Goal: Entertainment & Leisure: Consume media (video, audio)

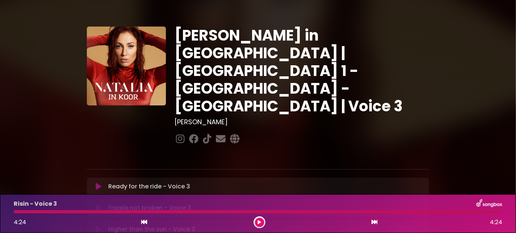
scroll to position [67, 0]
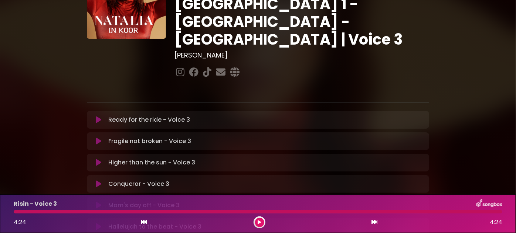
click at [98, 116] on icon at bounding box center [99, 119] width 6 height 7
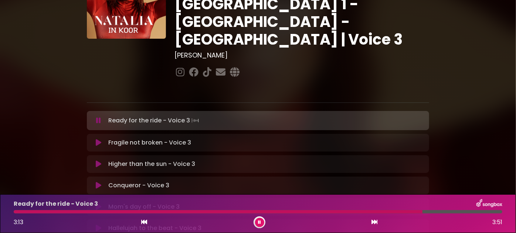
click at [97, 117] on icon at bounding box center [98, 120] width 5 height 7
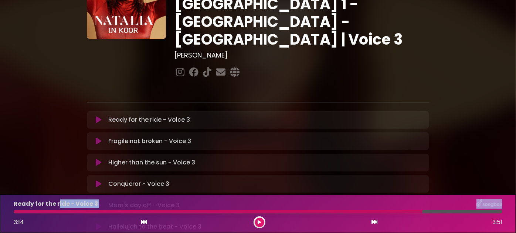
drag, startPoint x: 421, startPoint y: 211, endPoint x: 24, endPoint y: 214, distance: 397.8
click at [55, 208] on div "Ready for the ride - Voice 3 3:14 3:51" at bounding box center [257, 213] width 497 height 29
click at [16, 211] on div at bounding box center [218, 212] width 409 height 3
click at [143, 222] on icon at bounding box center [144, 222] width 6 height 6
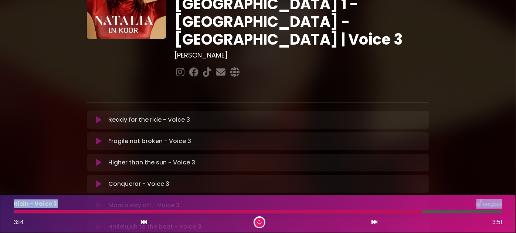
click at [143, 222] on icon at bounding box center [144, 222] width 6 height 6
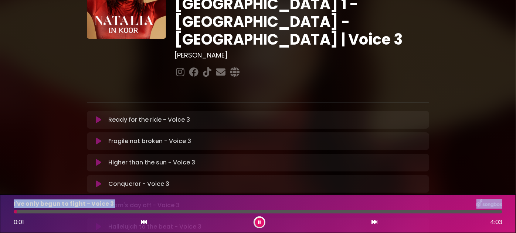
click at [98, 116] on icon at bounding box center [99, 119] width 6 height 7
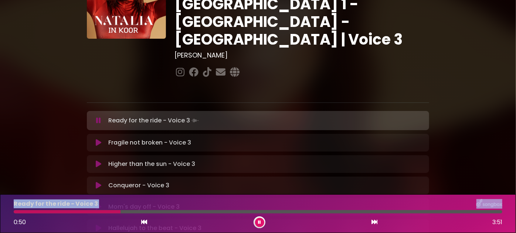
click at [142, 223] on icon at bounding box center [144, 222] width 6 height 6
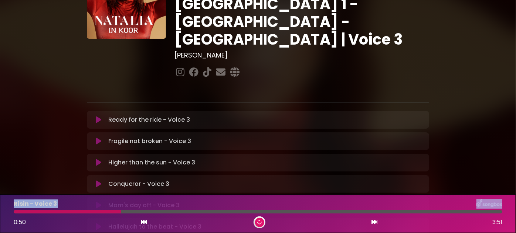
click at [142, 223] on icon at bounding box center [144, 222] width 6 height 6
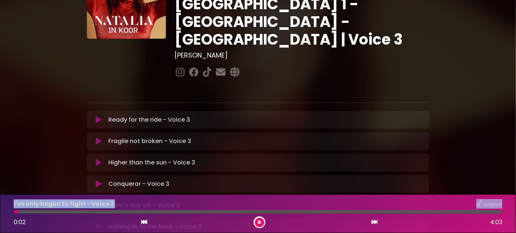
click at [98, 116] on icon at bounding box center [99, 119] width 6 height 7
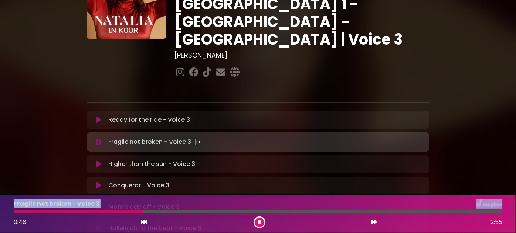
click at [123, 209] on div "Fragile not broken - Voice 3 0:46 2:55" at bounding box center [257, 213] width 497 height 29
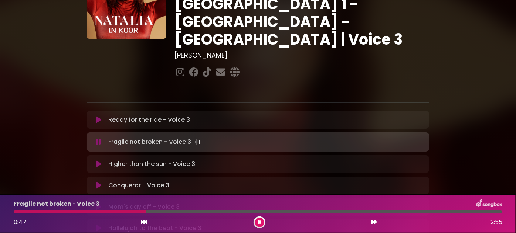
click at [118, 213] on div at bounding box center [80, 212] width 132 height 3
click at [118, 213] on div at bounding box center [80, 212] width 133 height 3
click at [118, 213] on div at bounding box center [75, 212] width 123 height 3
click at [251, 210] on div "Fragile not broken - Voice 3 1:43 2:55" at bounding box center [257, 213] width 497 height 29
click at [251, 212] on div at bounding box center [133, 212] width 238 height 3
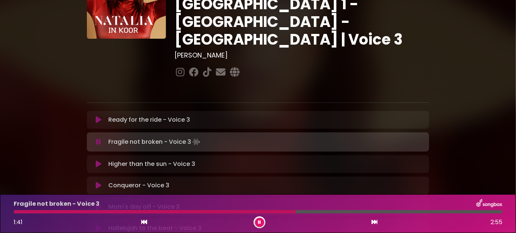
click at [251, 212] on div at bounding box center [155, 212] width 282 height 3
click at [360, 213] on div at bounding box center [217, 212] width 407 height 3
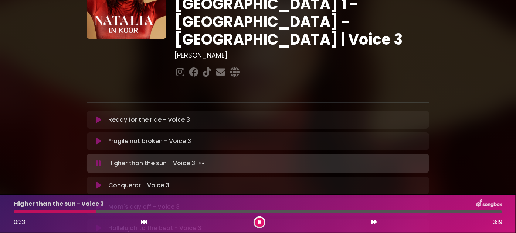
drag, startPoint x: 98, startPoint y: 212, endPoint x: 77, endPoint y: 211, distance: 20.7
click at [77, 211] on div at bounding box center [258, 212] width 488 height 3
click at [33, 212] on div at bounding box center [46, 212] width 64 height 3
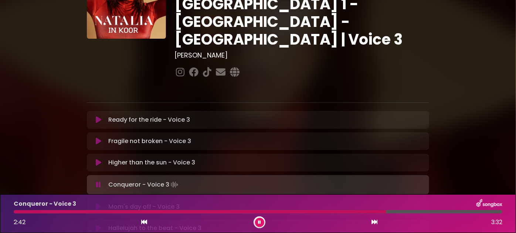
scroll to position [33, 0]
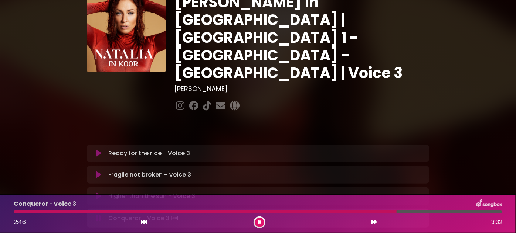
click at [352, 213] on div at bounding box center [205, 212] width 383 height 3
click at [345, 213] on div at bounding box center [258, 212] width 488 height 3
click at [341, 213] on div at bounding box center [258, 212] width 488 height 3
click at [313, 213] on div at bounding box center [258, 212] width 488 height 3
click at [318, 216] on div "Conqueror - Voice 3 2:28 3:32" at bounding box center [257, 213] width 497 height 29
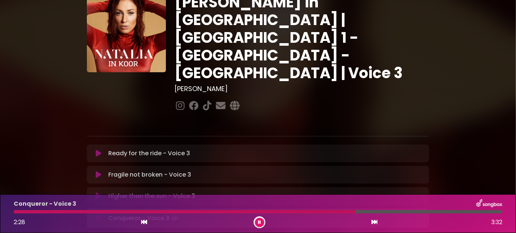
click at [319, 211] on div at bounding box center [185, 212] width 342 height 3
click at [330, 212] on div at bounding box center [194, 212] width 361 height 3
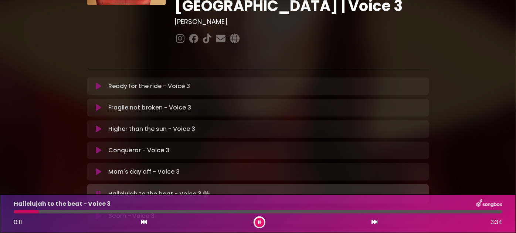
scroll to position [134, 0]
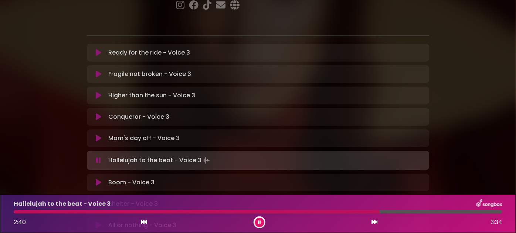
click at [305, 213] on div at bounding box center [197, 212] width 366 height 3
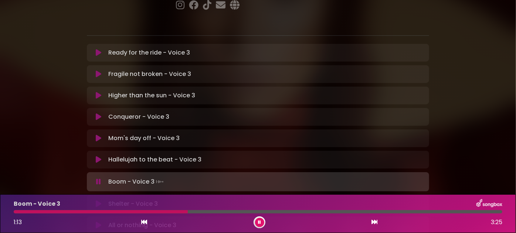
click at [145, 211] on div at bounding box center [101, 212] width 174 height 3
click at [150, 211] on div at bounding box center [109, 212] width 191 height 3
click at [262, 223] on button at bounding box center [259, 222] width 9 height 9
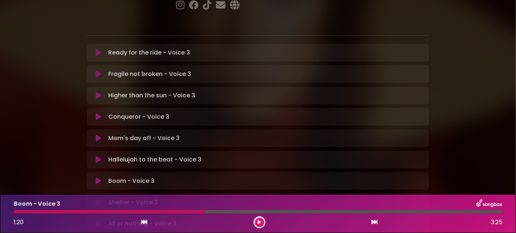
click at [158, 215] on div "Boom - Voice 3 1:20 3:25" at bounding box center [257, 213] width 497 height 29
click at [157, 212] on div at bounding box center [109, 212] width 191 height 3
click at [157, 209] on div "Boom - Voice 3 1:20 3:25" at bounding box center [257, 213] width 497 height 29
click at [156, 212] on div at bounding box center [109, 212] width 191 height 3
click at [146, 223] on icon at bounding box center [144, 222] width 6 height 6
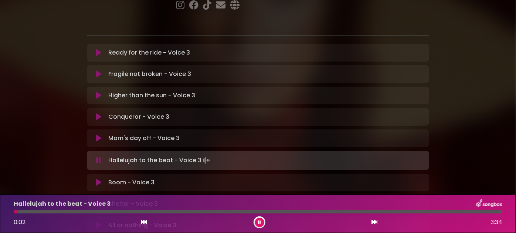
click at [372, 223] on icon at bounding box center [375, 222] width 6 height 6
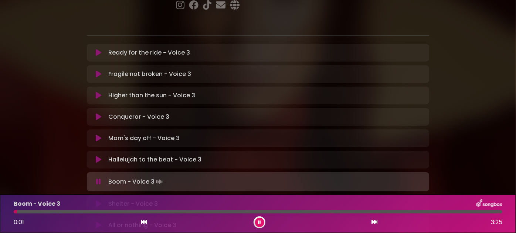
drag, startPoint x: 16, startPoint y: 212, endPoint x: 75, endPoint y: 213, distance: 59.8
click at [75, 213] on div at bounding box center [258, 212] width 488 height 3
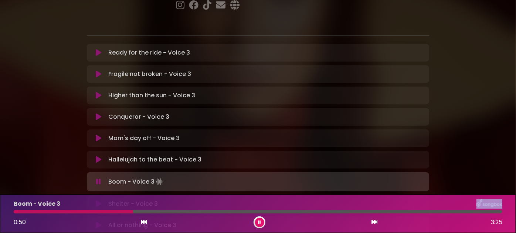
drag, startPoint x: 83, startPoint y: 212, endPoint x: 133, endPoint y: 209, distance: 49.2
click at [133, 209] on div "Boom - Voice 3 0:50 3:25" at bounding box center [257, 213] width 497 height 29
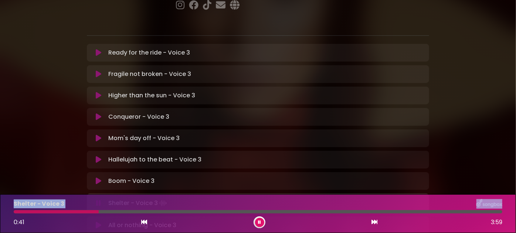
click at [99, 161] on div "Ready for the ride - Voice 3 Loading Track... Name Email" at bounding box center [258, 171] width 342 height 255
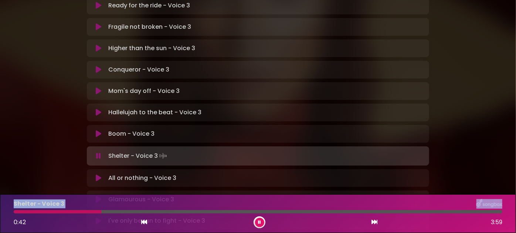
scroll to position [201, 0]
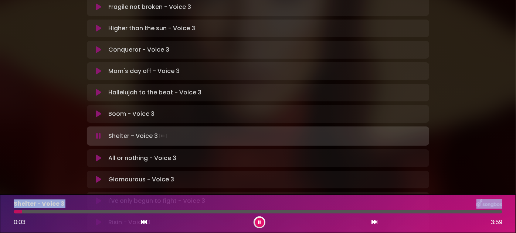
click at [21, 215] on div "Shelter - Voice 3 0:03 3:59" at bounding box center [257, 213] width 497 height 29
click at [15, 213] on div at bounding box center [19, 212] width 10 height 3
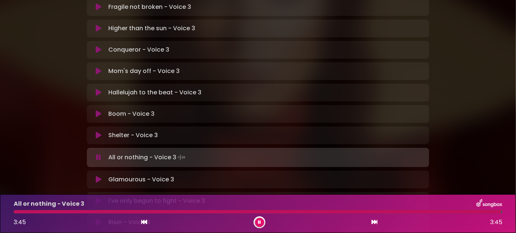
click at [263, 225] on button at bounding box center [259, 222] width 9 height 9
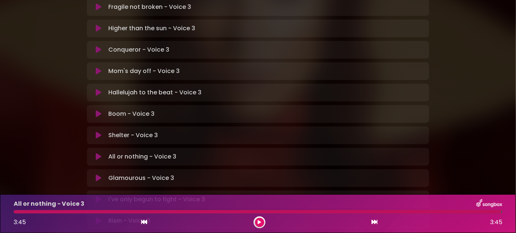
click at [97, 175] on icon at bounding box center [99, 178] width 6 height 7
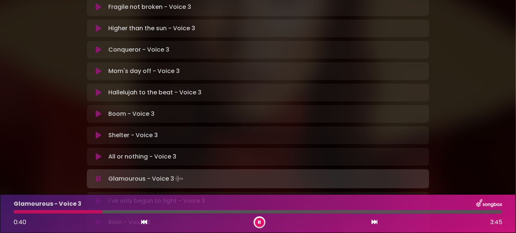
click at [50, 213] on div at bounding box center [58, 212] width 89 height 3
click at [52, 213] on div at bounding box center [47, 212] width 67 height 3
click at [257, 222] on button at bounding box center [259, 222] width 9 height 9
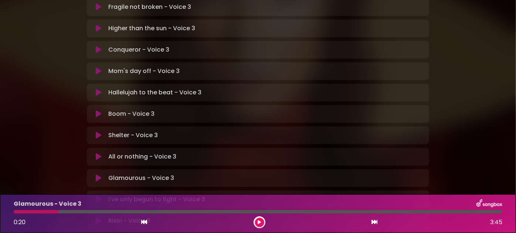
click at [260, 222] on icon at bounding box center [259, 223] width 4 height 5
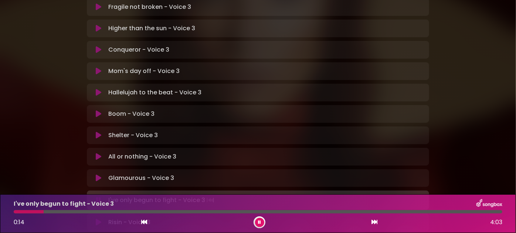
click at [100, 175] on icon at bounding box center [99, 178] width 6 height 7
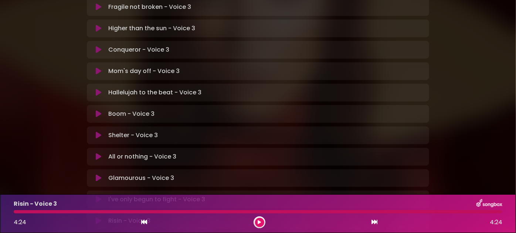
click at [98, 175] on icon at bounding box center [99, 178] width 6 height 7
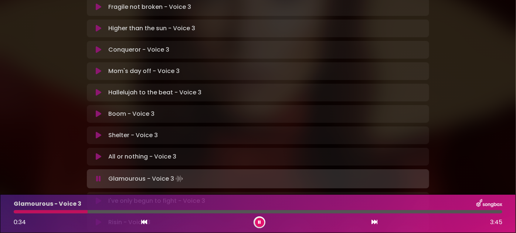
click at [67, 212] on div at bounding box center [51, 212] width 74 height 3
click at [67, 212] on div at bounding box center [47, 212] width 66 height 3
click at [67, 212] on div at bounding box center [46, 212] width 64 height 3
click at [61, 212] on div at bounding box center [46, 212] width 64 height 3
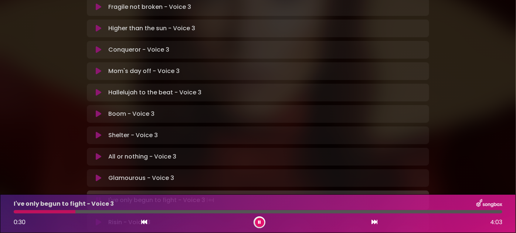
click at [99, 175] on icon at bounding box center [99, 178] width 6 height 7
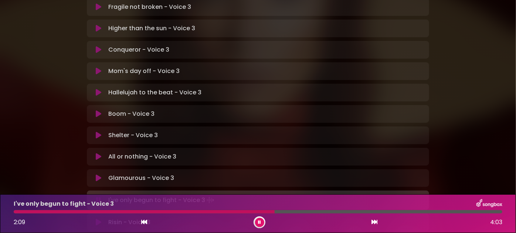
click at [98, 197] on icon at bounding box center [98, 200] width 5 height 7
